Goal: Task Accomplishment & Management: Use online tool/utility

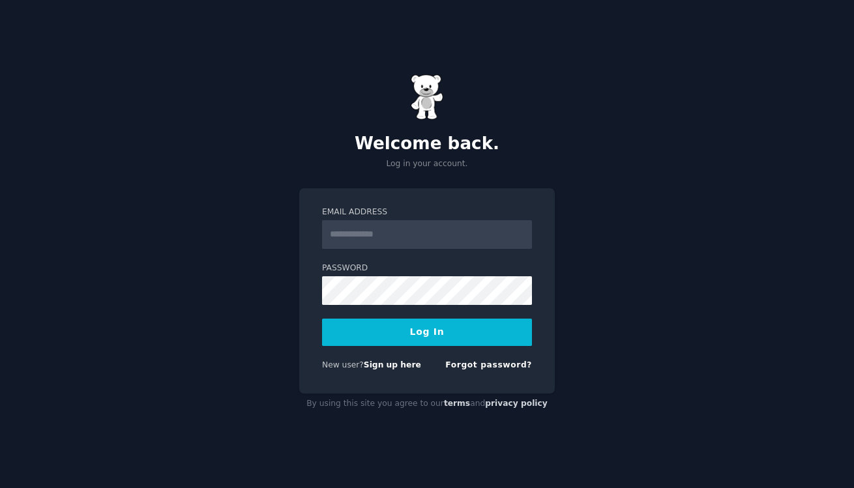
type input "**********"
click at [421, 338] on button "Log In" at bounding box center [427, 332] width 210 height 27
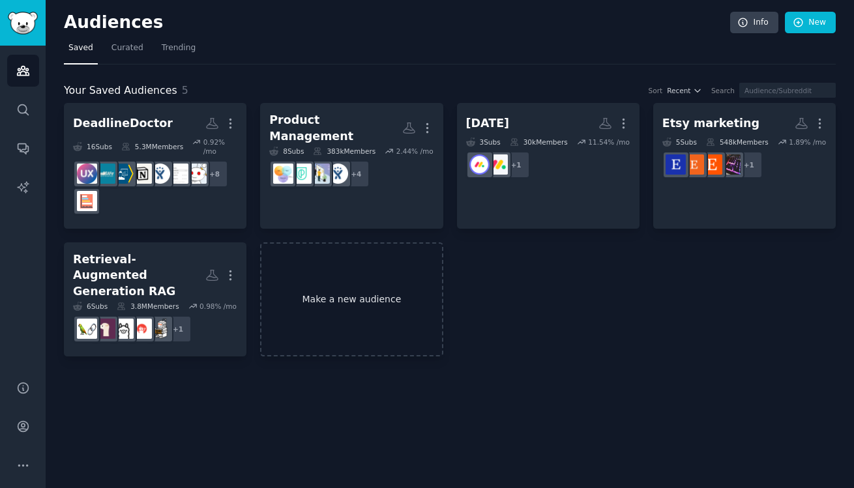
click at [376, 283] on link "Make a new audience" at bounding box center [351, 299] width 182 height 114
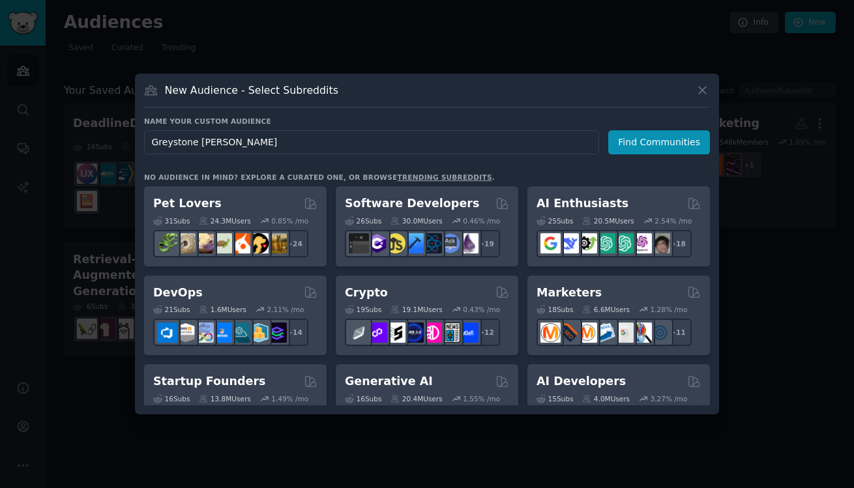
type input "Greystone Power"
click at [659, 137] on button "Find Communities" at bounding box center [659, 142] width 102 height 24
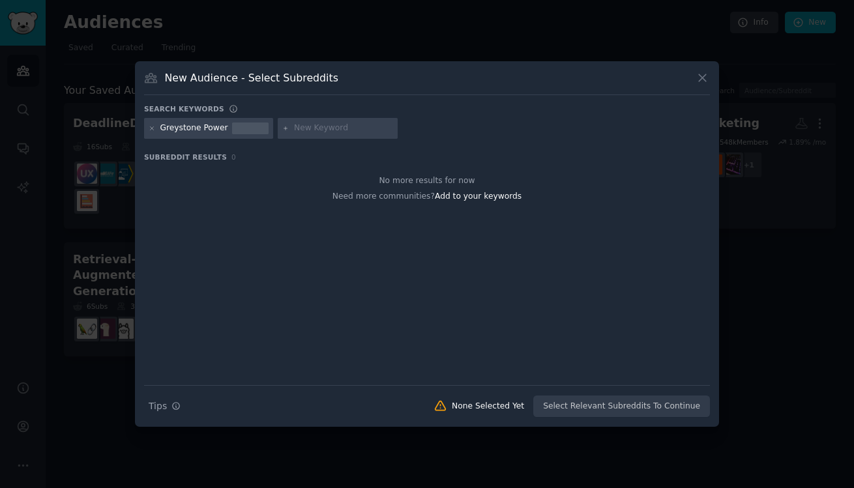
click at [351, 128] on input "text" at bounding box center [343, 129] width 99 height 12
type input "EMC"
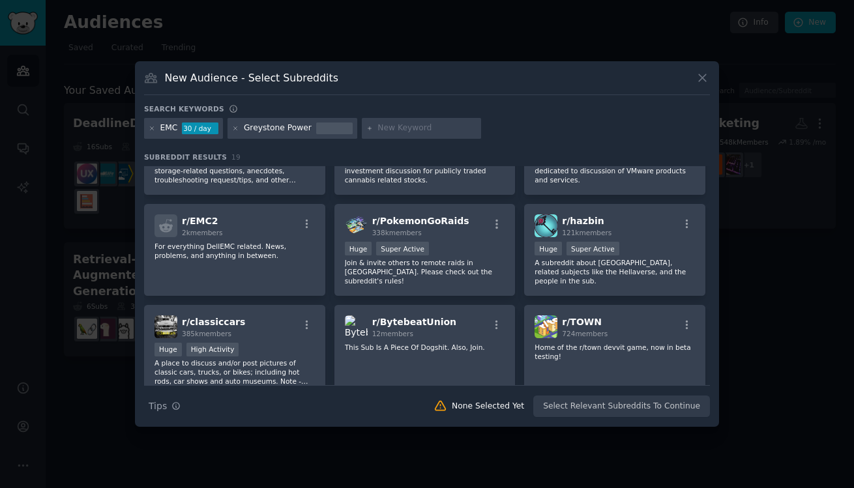
scroll to position [261, 0]
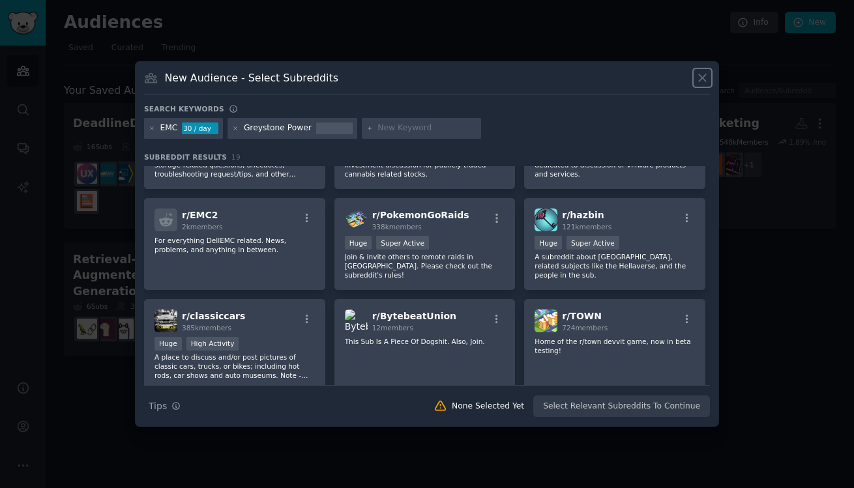
click at [707, 76] on icon at bounding box center [702, 78] width 14 height 14
